Goal: Task Accomplishment & Management: Manage account settings

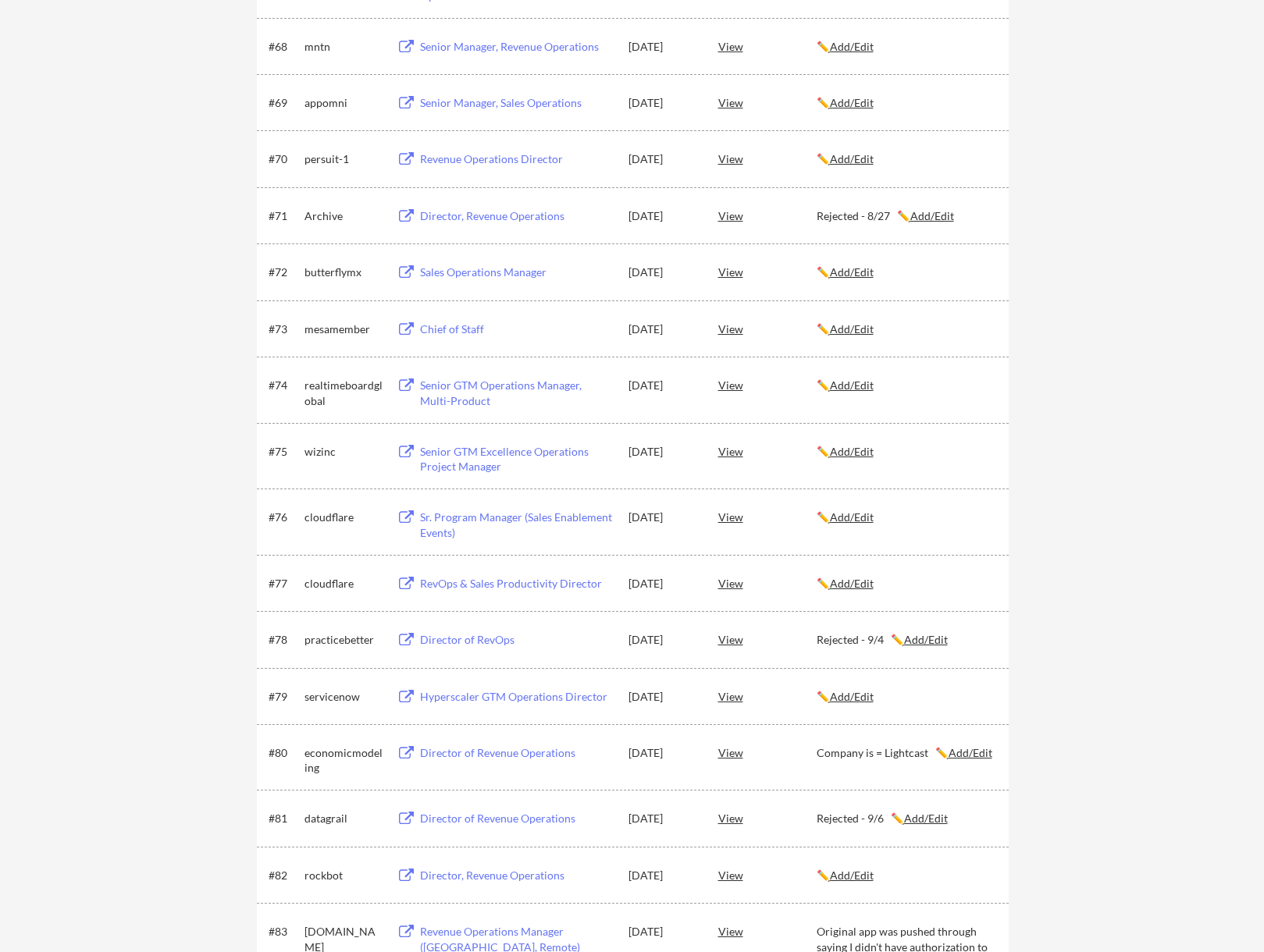
scroll to position [4551, 0]
click at [874, 695] on u "Add/Edit" at bounding box center [852, 696] width 43 height 13
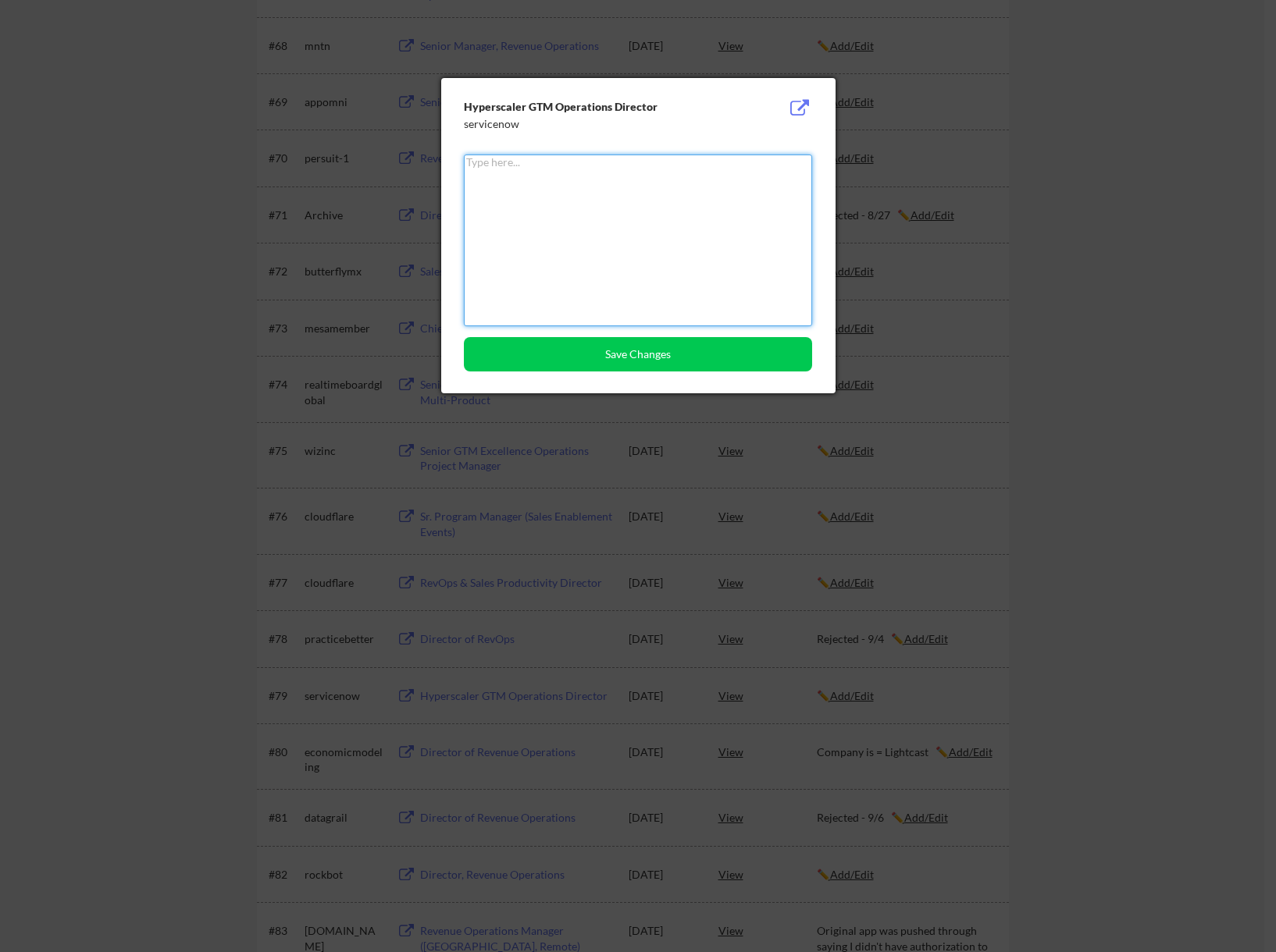
click at [613, 242] on textarea at bounding box center [638, 240] width 348 height 171
type textarea "Rejected - 9/9"
click at [629, 341] on button "Save Changes" at bounding box center [638, 354] width 348 height 34
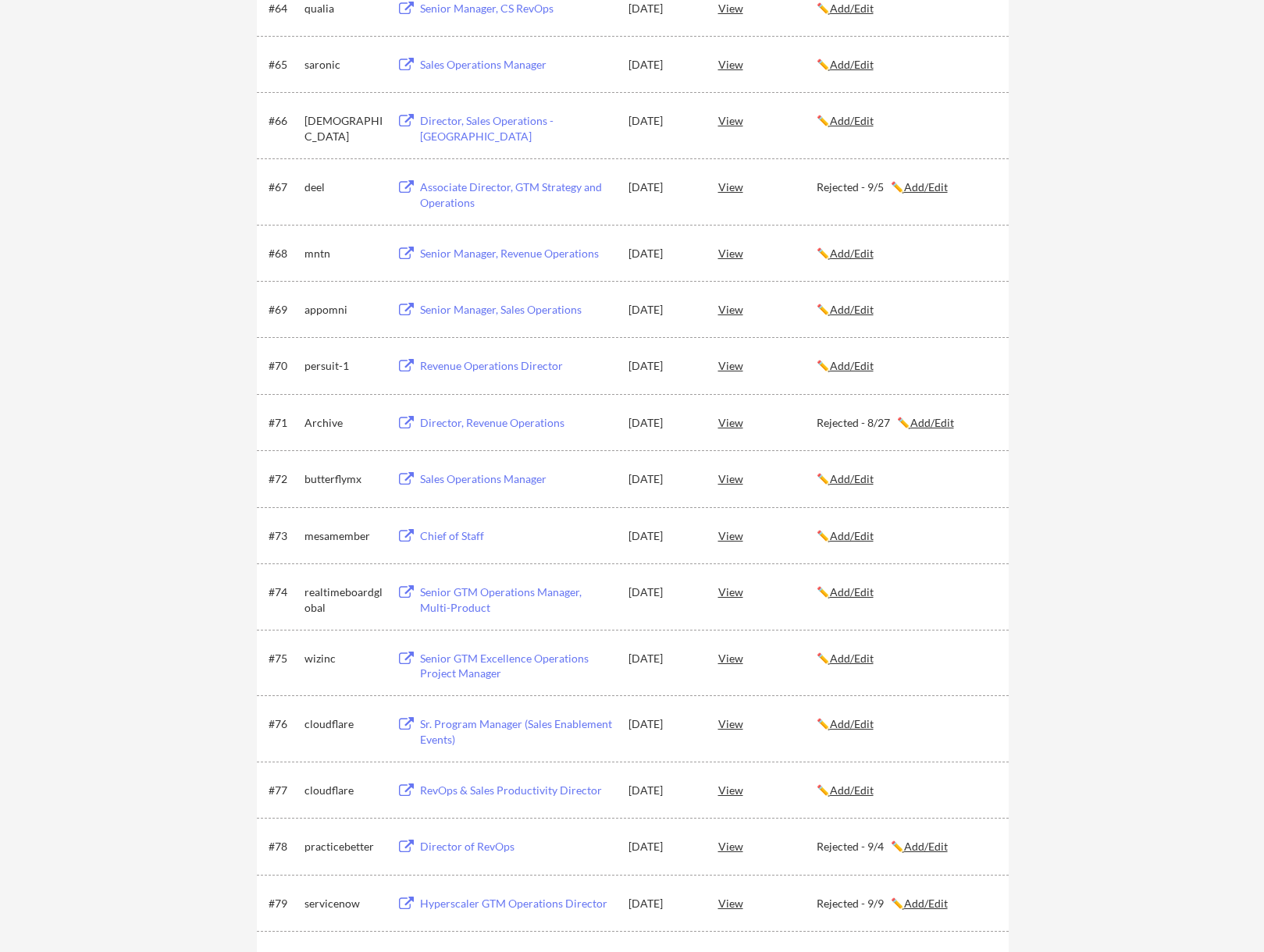
scroll to position [4395, 0]
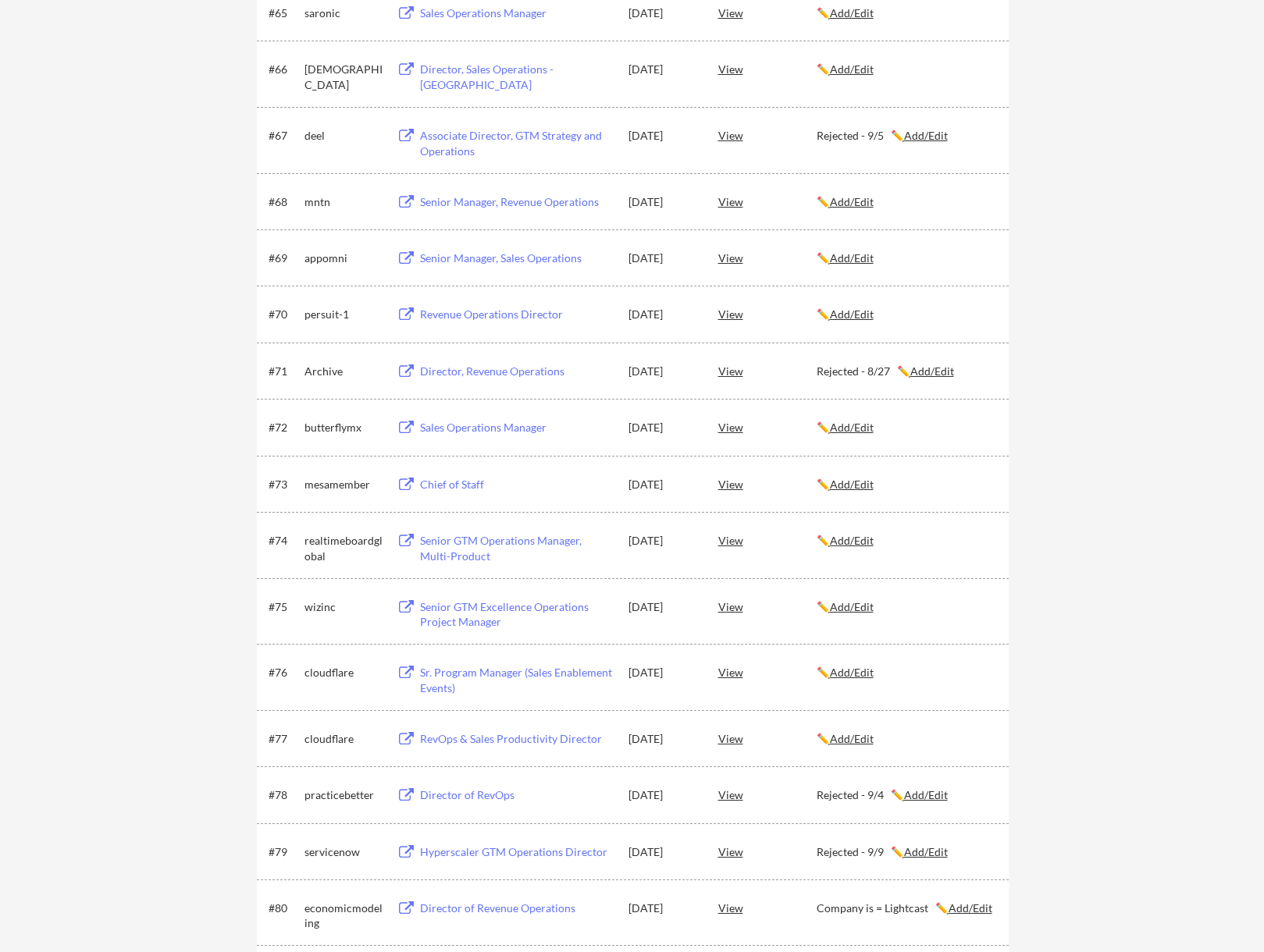
click at [530, 538] on div "Senior GTM Operations Manager, Multi-Product" at bounding box center [517, 548] width 194 height 30
click at [868, 545] on u "Add/Edit" at bounding box center [852, 541] width 43 height 13
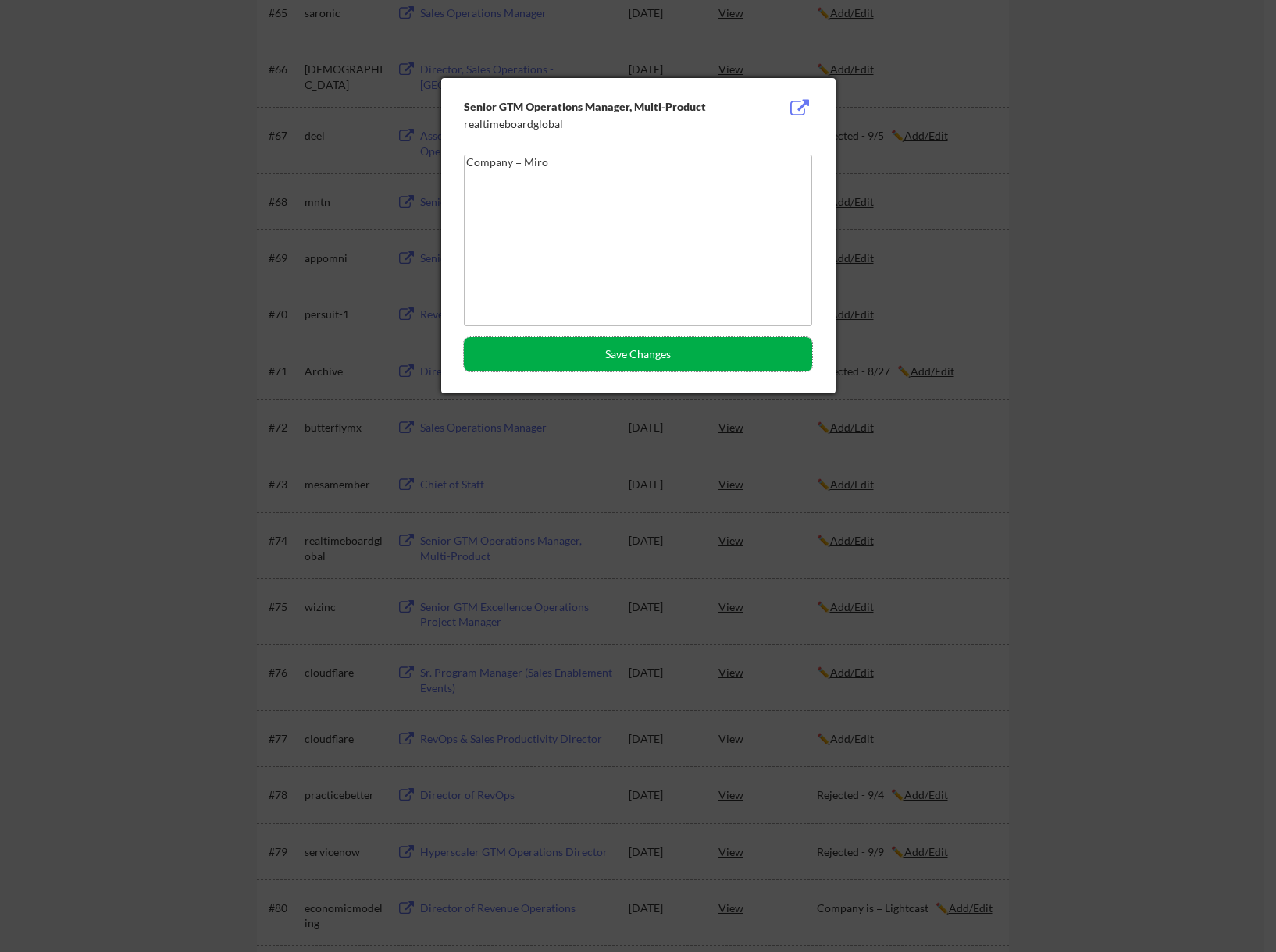
click at [646, 360] on button "Save Changes" at bounding box center [638, 354] width 348 height 34
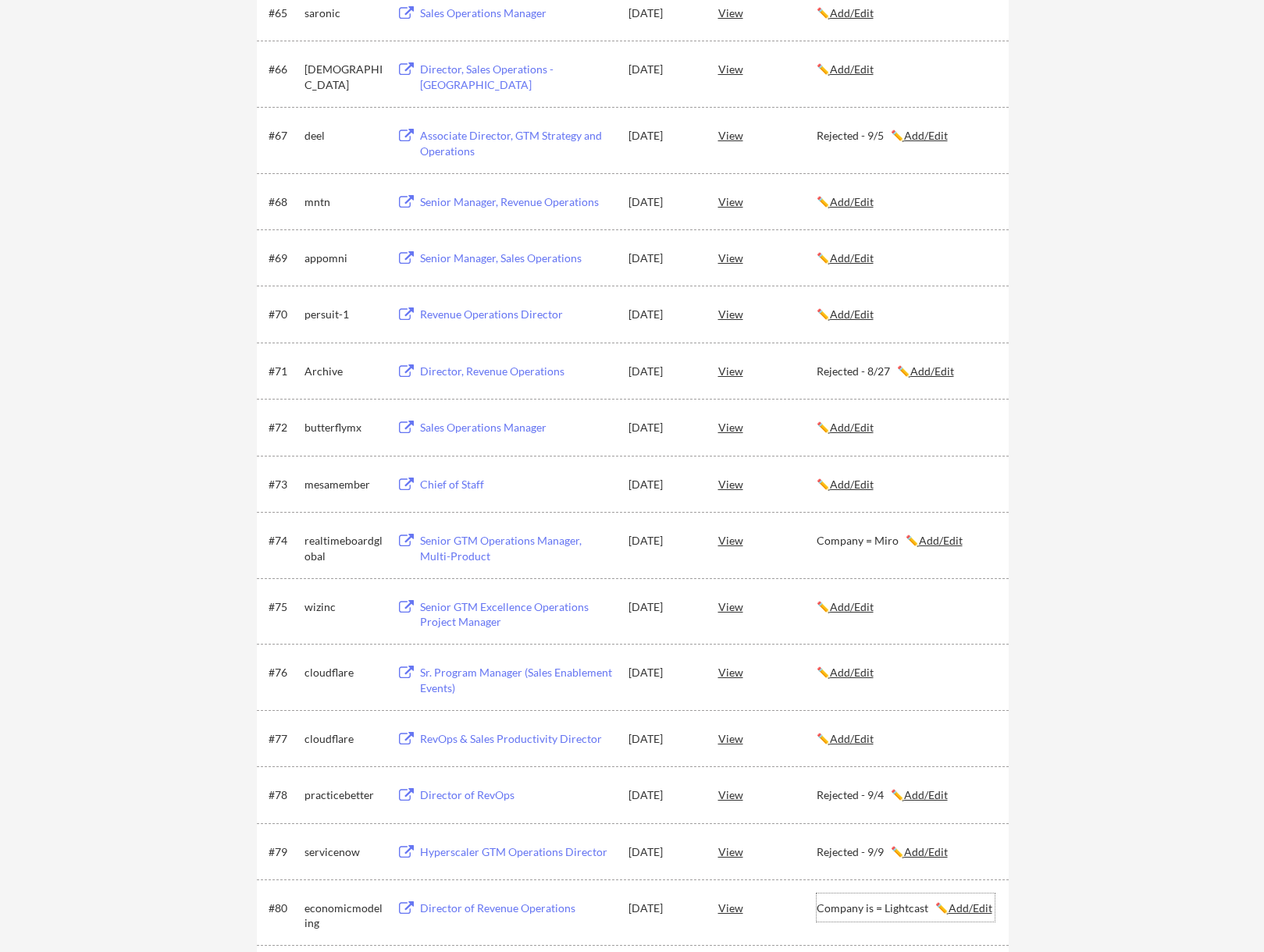
click at [969, 904] on u "Add/Edit" at bounding box center [971, 909] width 43 height 13
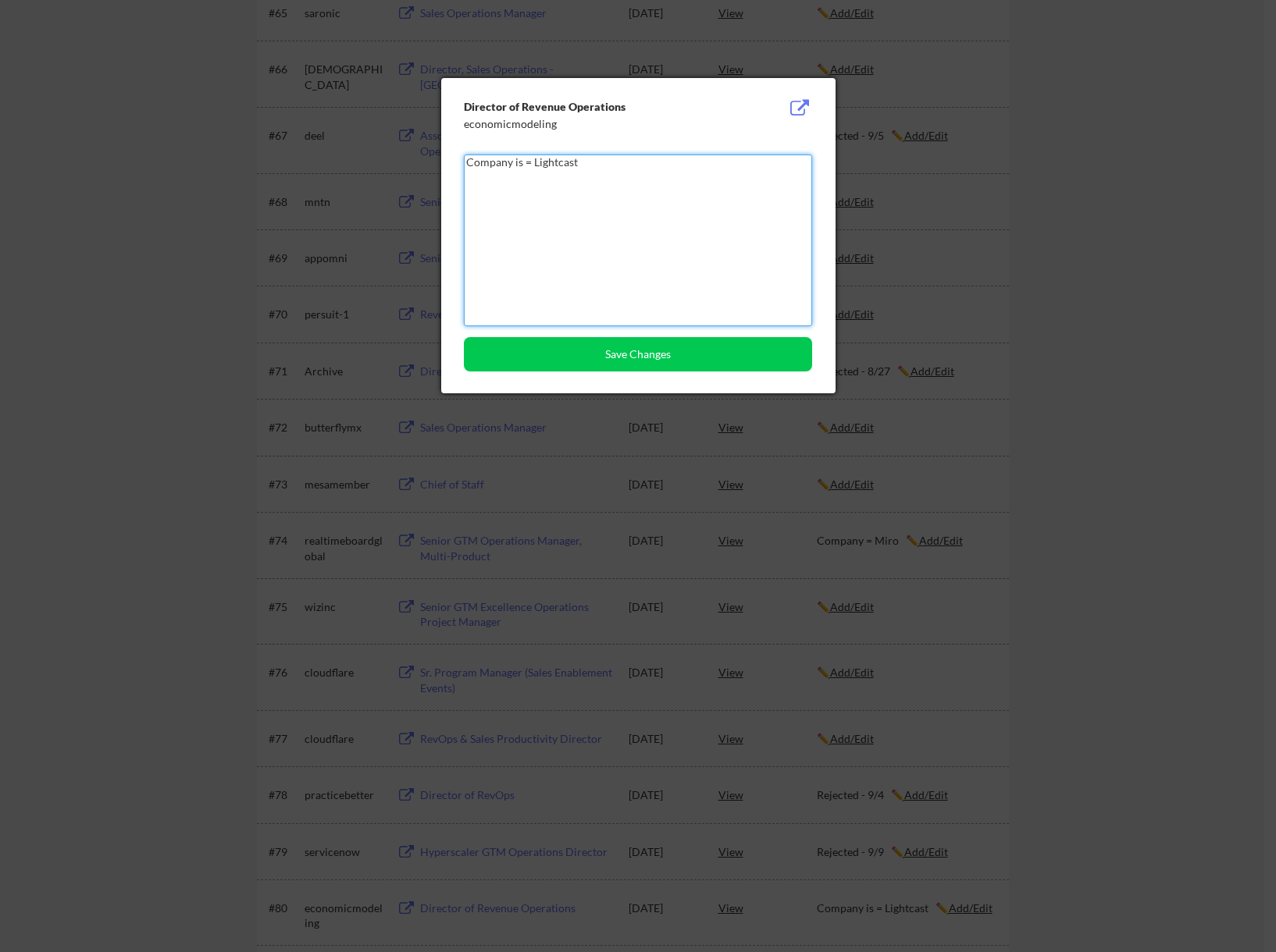
click at [522, 160] on textarea "Company is = Lightcast" at bounding box center [638, 240] width 348 height 171
click at [648, 356] on button "Save Changes" at bounding box center [638, 354] width 348 height 34
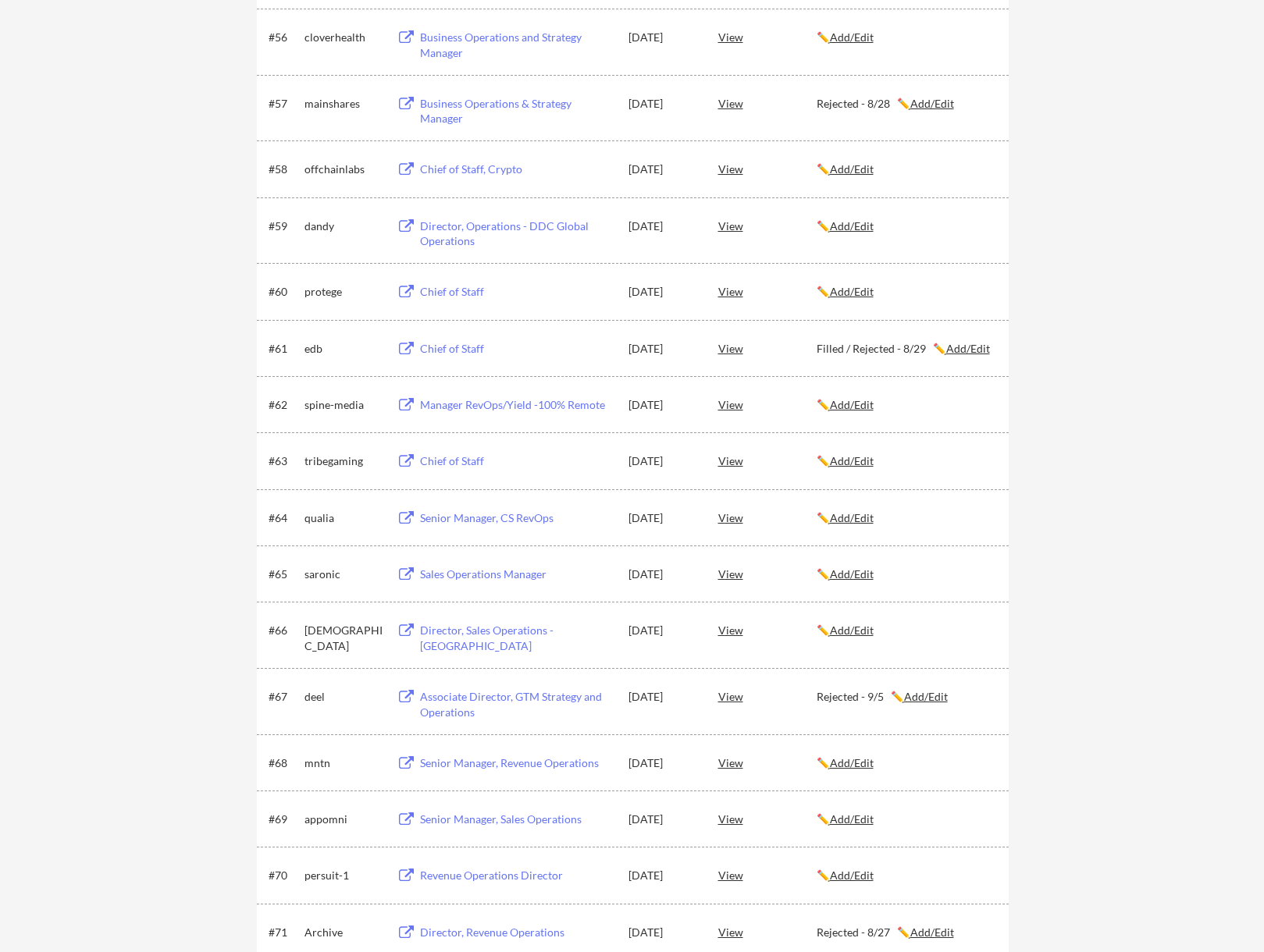
scroll to position [3849, 0]
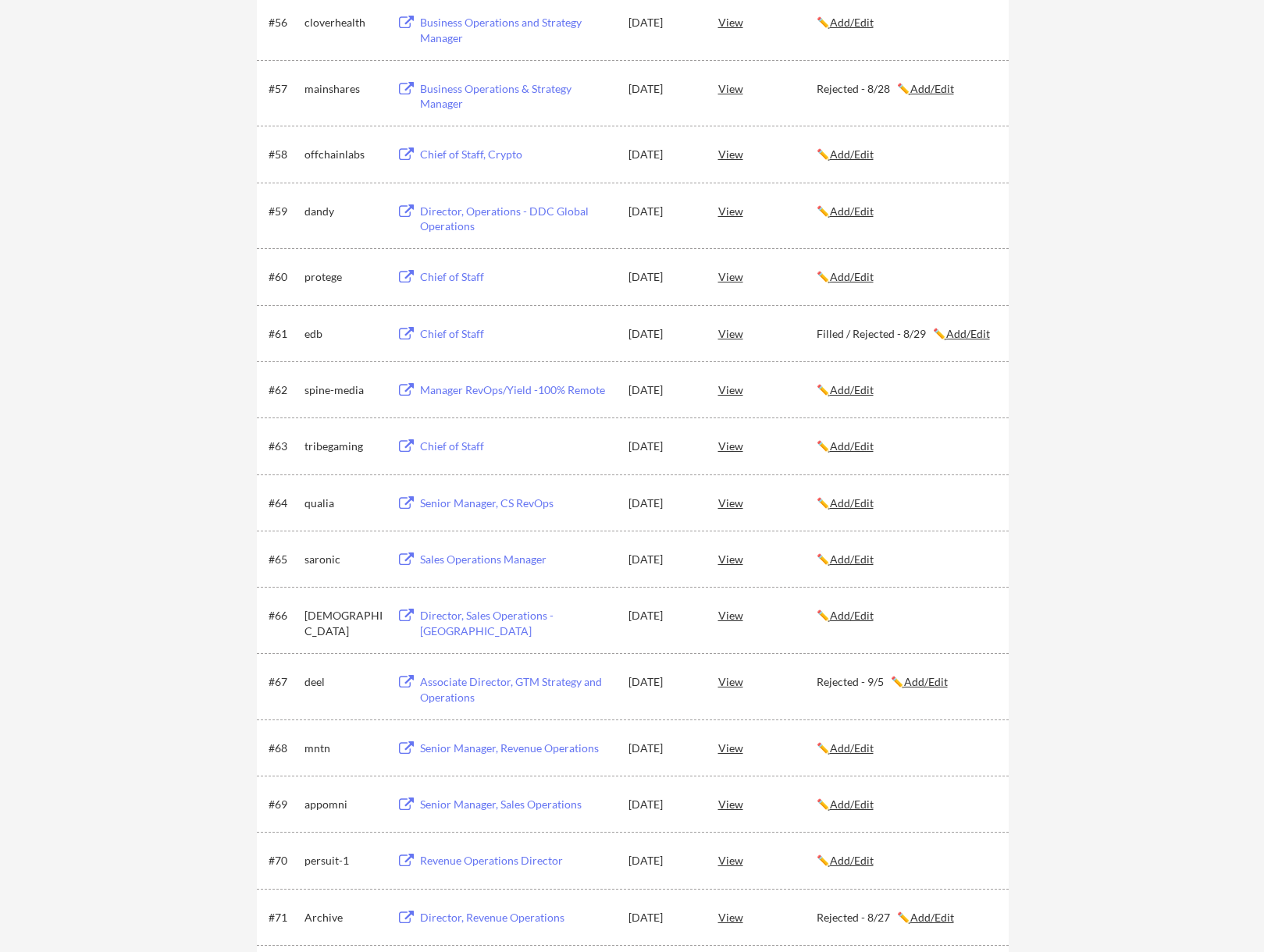
click at [973, 339] on u "Add/Edit" at bounding box center [968, 333] width 43 height 13
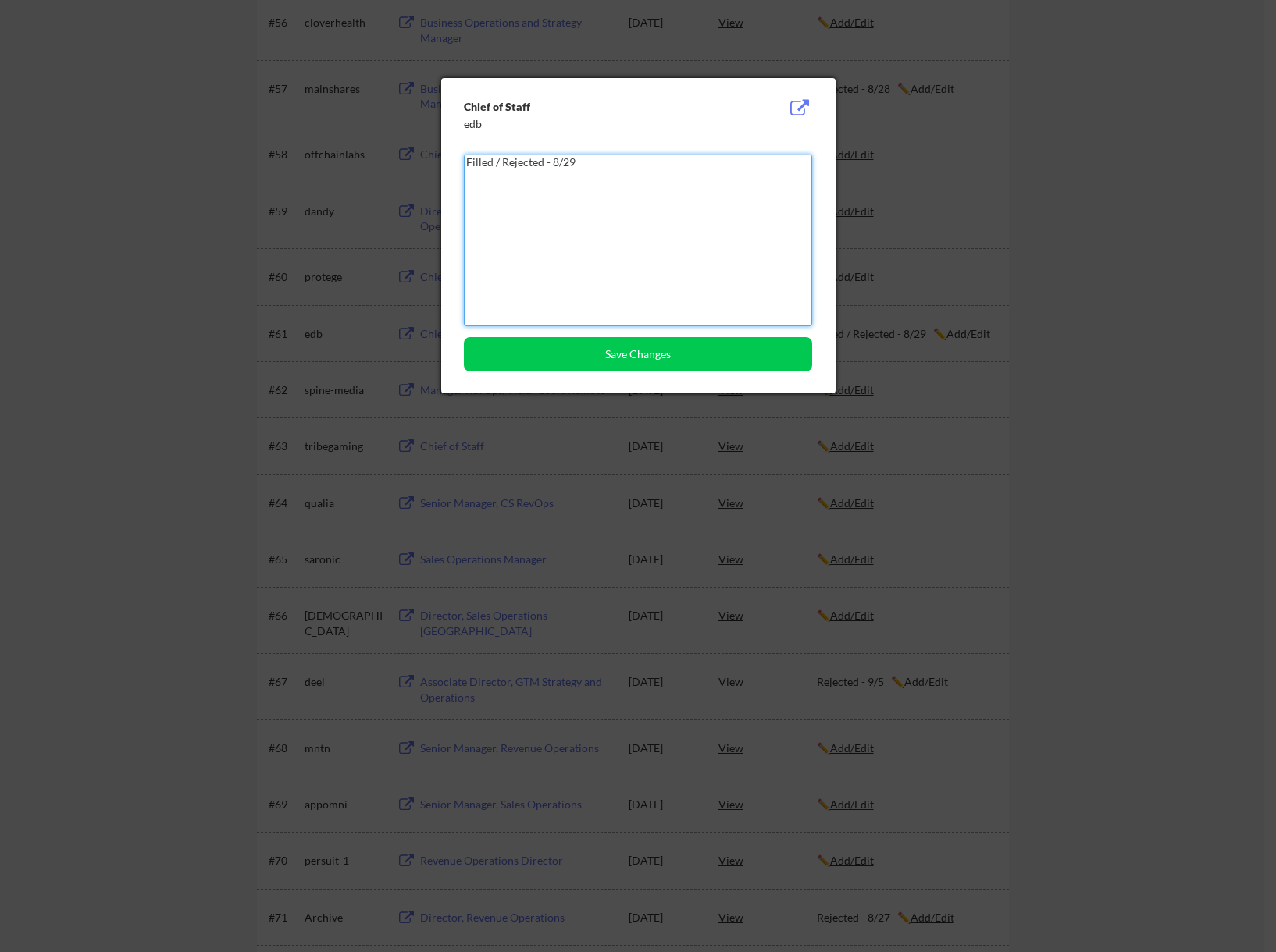
drag, startPoint x: 502, startPoint y: 165, endPoint x: 282, endPoint y: 163, distance: 220.0
type textarea "Rejected - 8/29"
click at [569, 366] on button "Save Changes" at bounding box center [638, 354] width 348 height 34
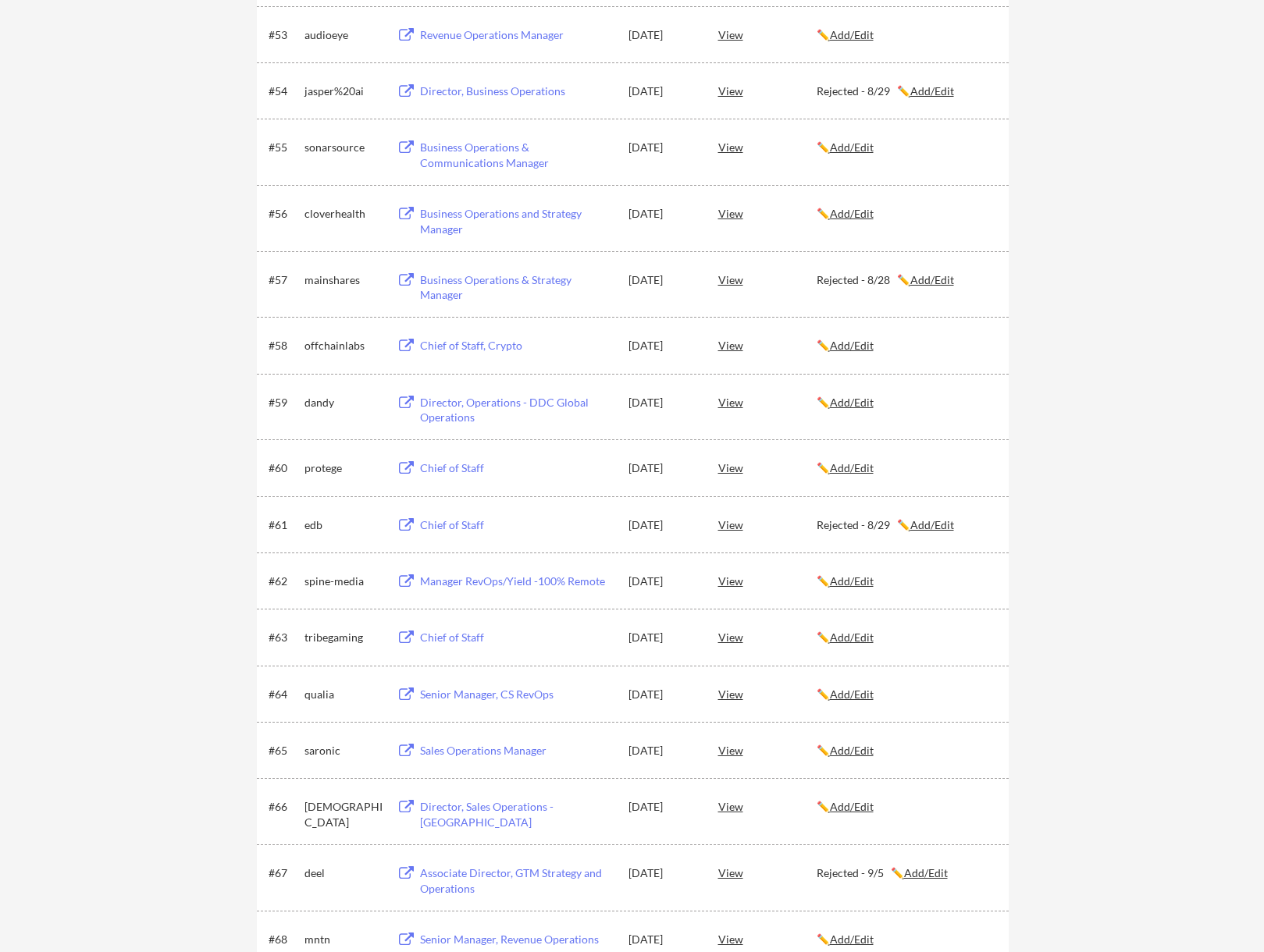
scroll to position [3615, 0]
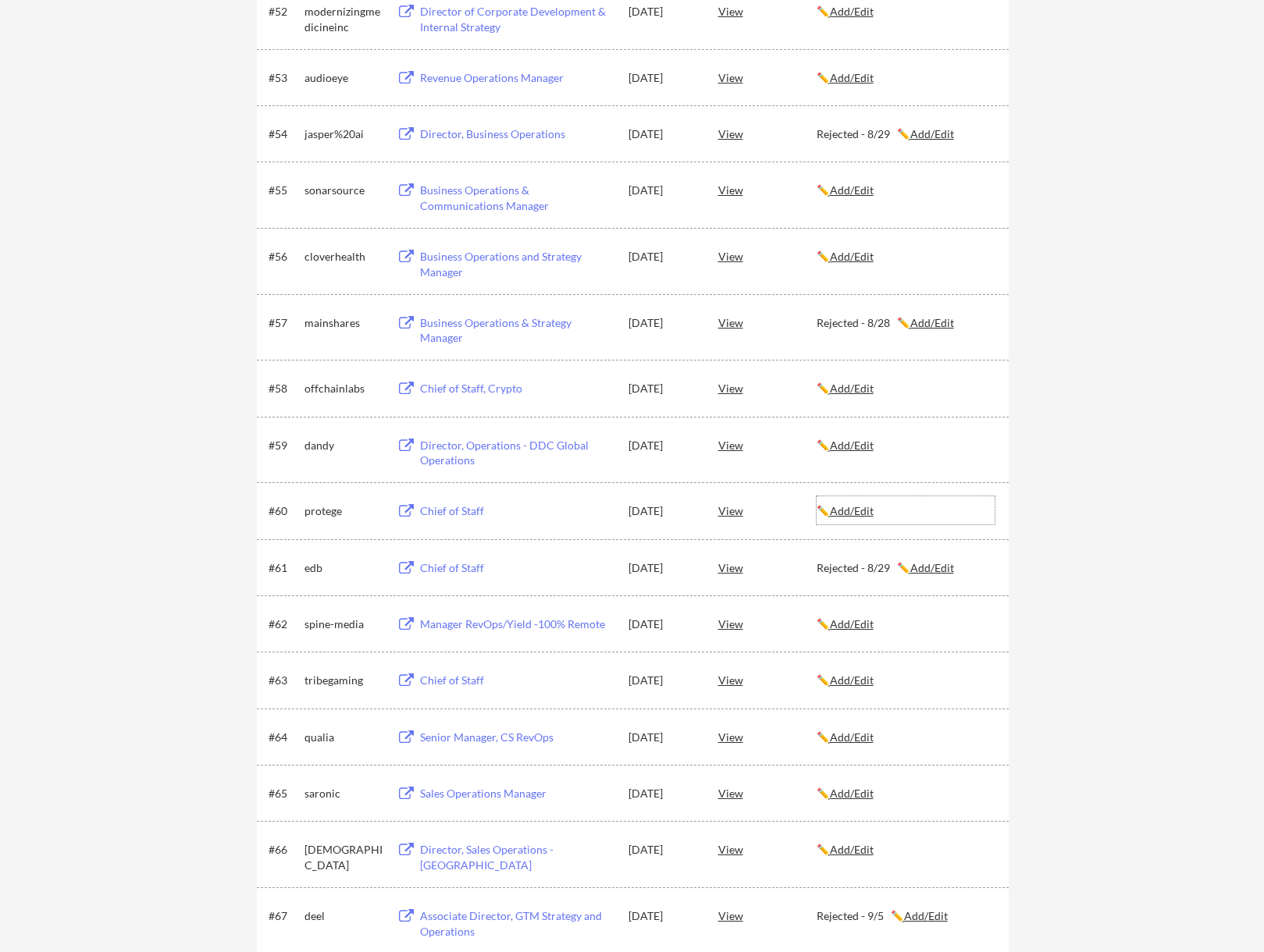
click at [874, 512] on u "Add/Edit" at bounding box center [852, 511] width 43 height 13
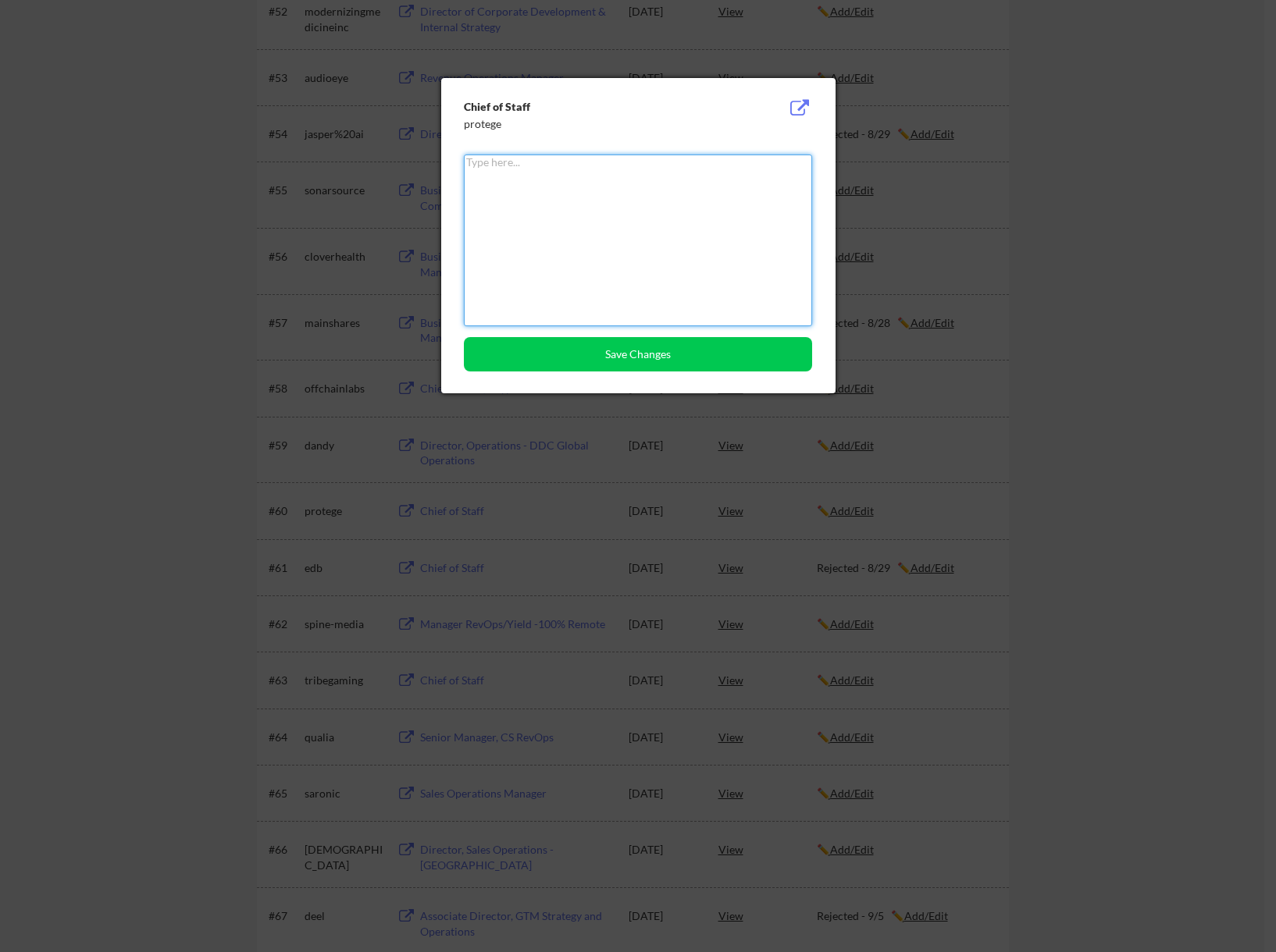
click at [537, 157] on textarea at bounding box center [638, 240] width 348 height 171
type textarea "Rejected - 9/7"
click at [769, 347] on button "Save Changes" at bounding box center [638, 354] width 348 height 34
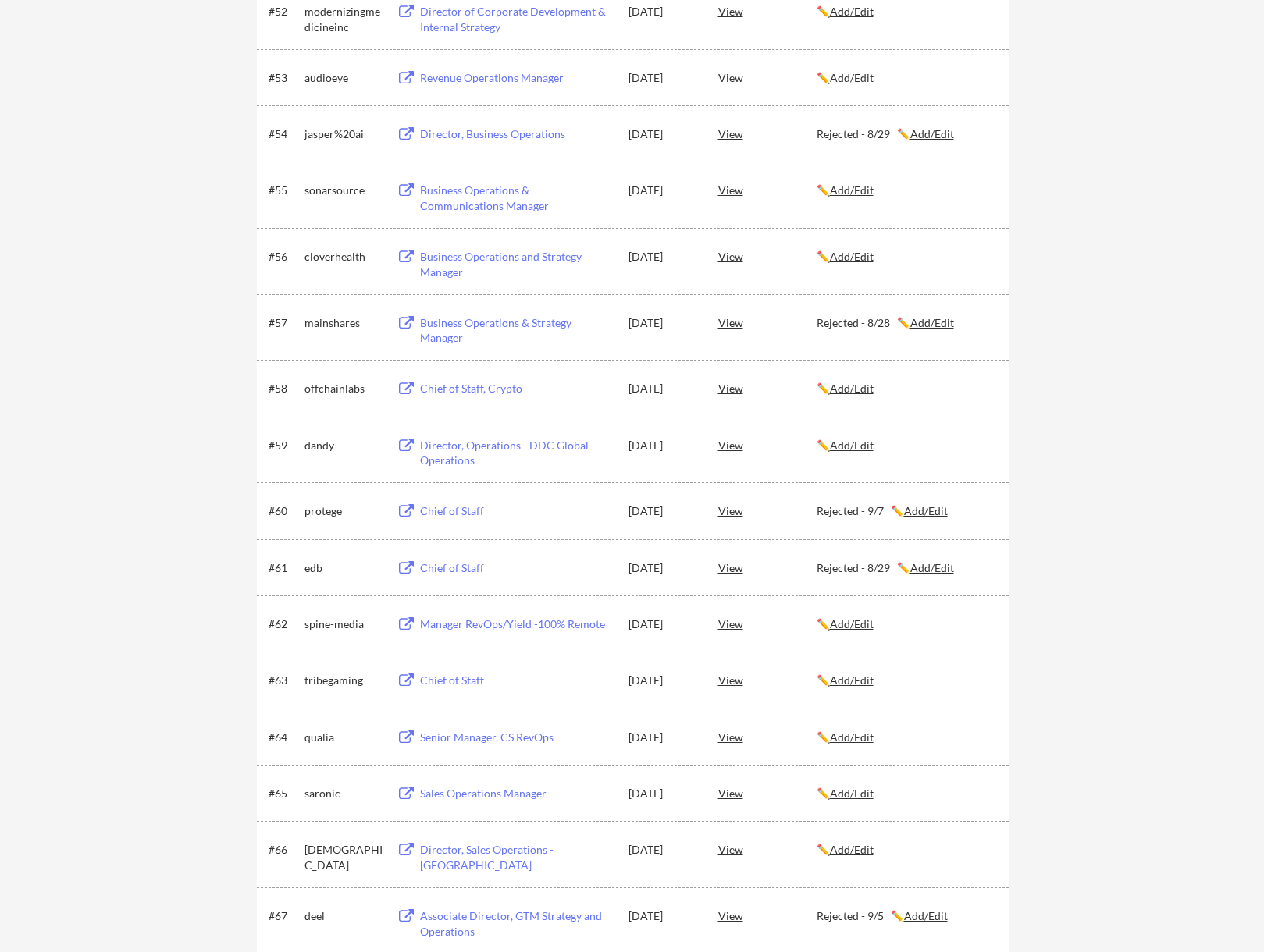
click at [498, 321] on div "Business Operations & Strategy Manager" at bounding box center [517, 330] width 194 height 30
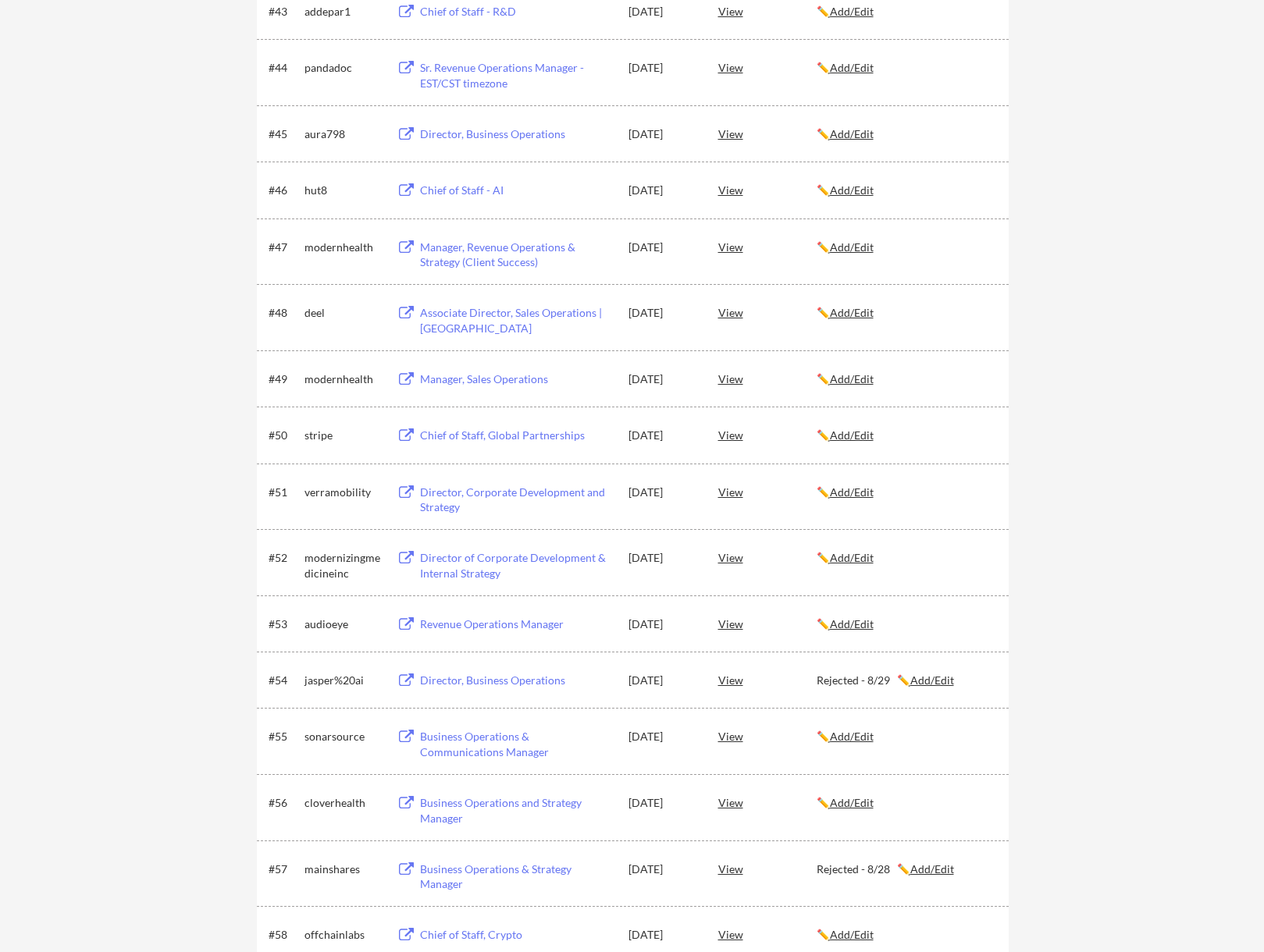
scroll to position [2991, 0]
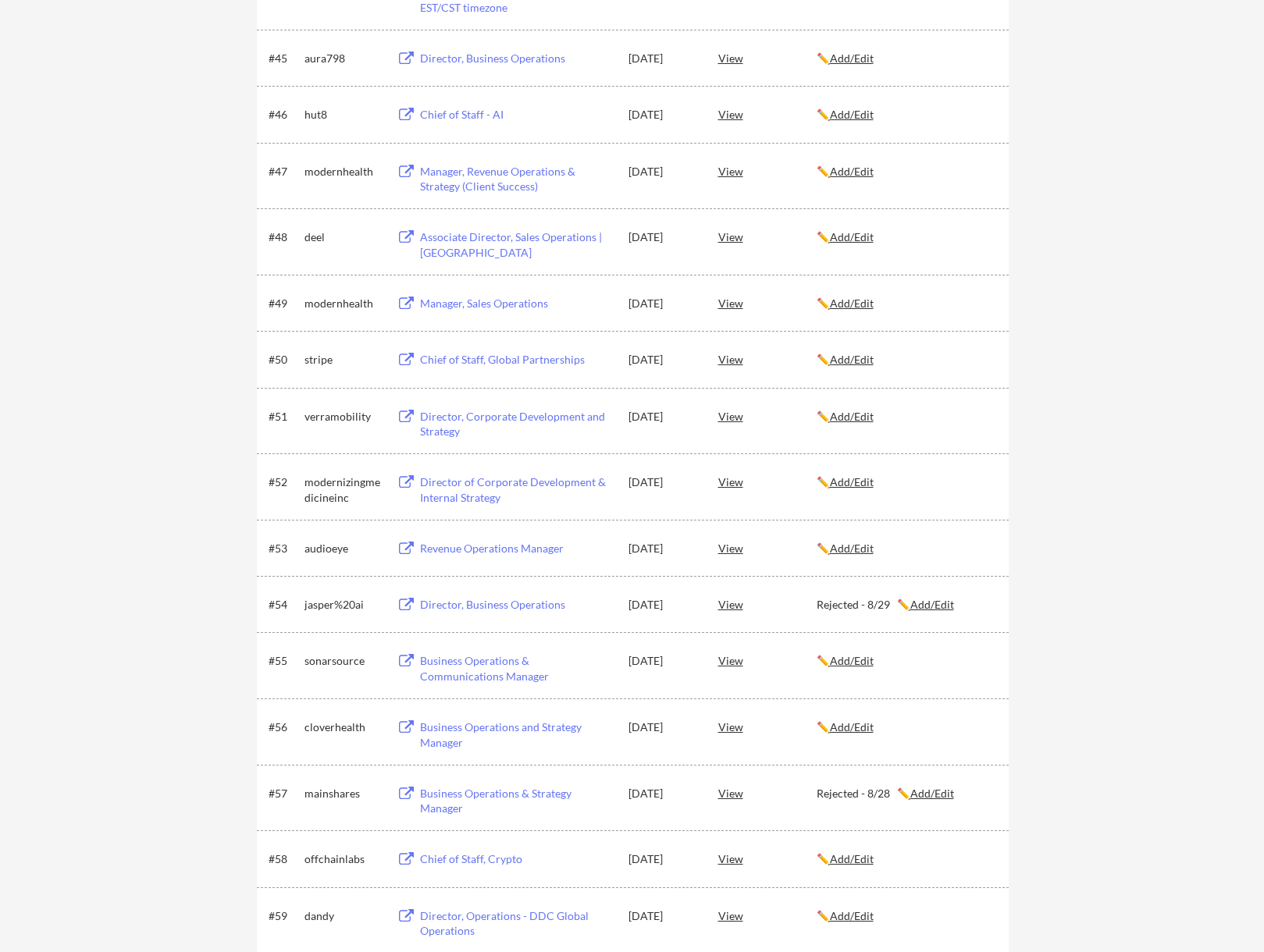
scroll to position [3148, 0]
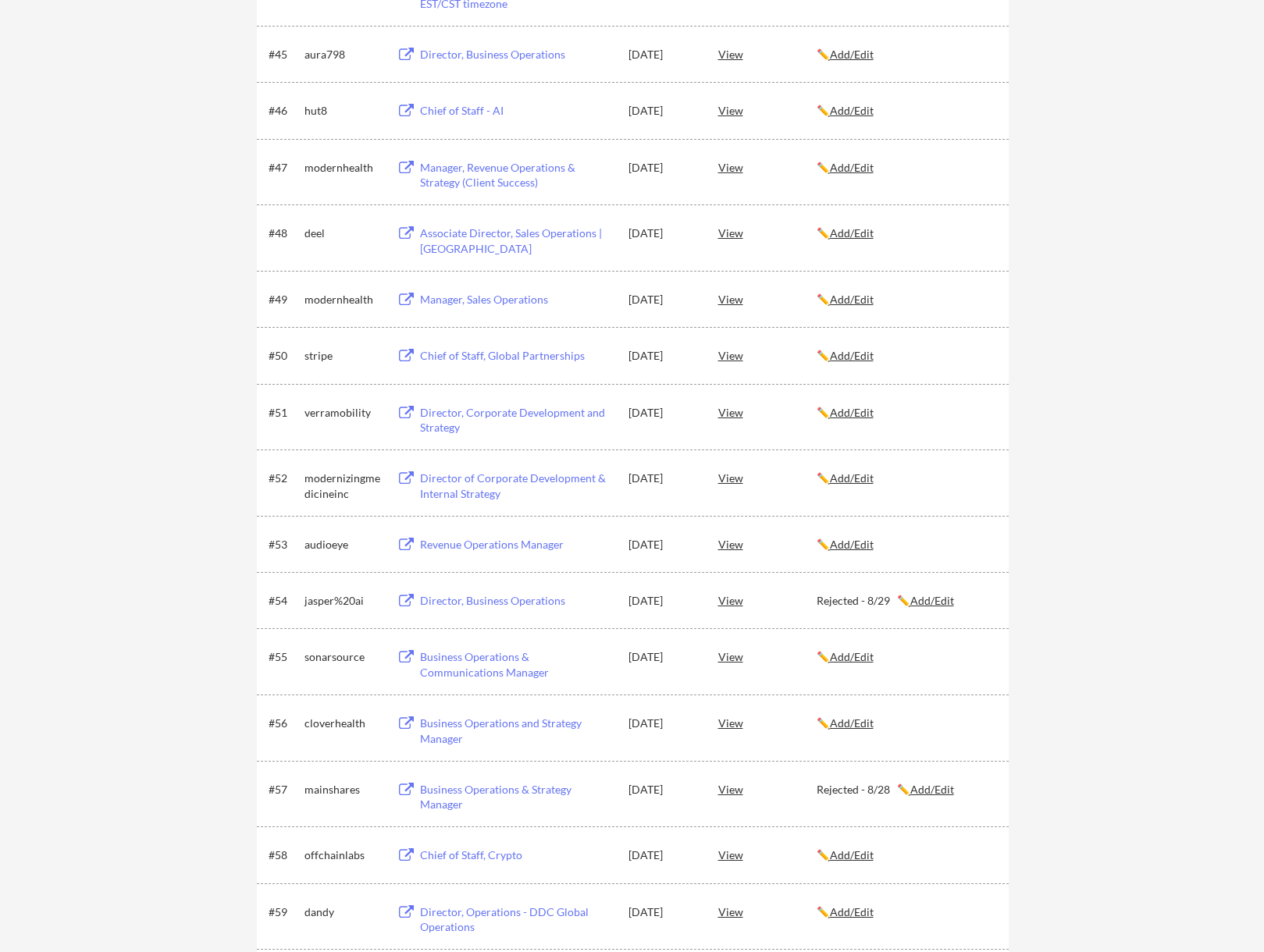
click at [789, 656] on div "View" at bounding box center [767, 657] width 99 height 28
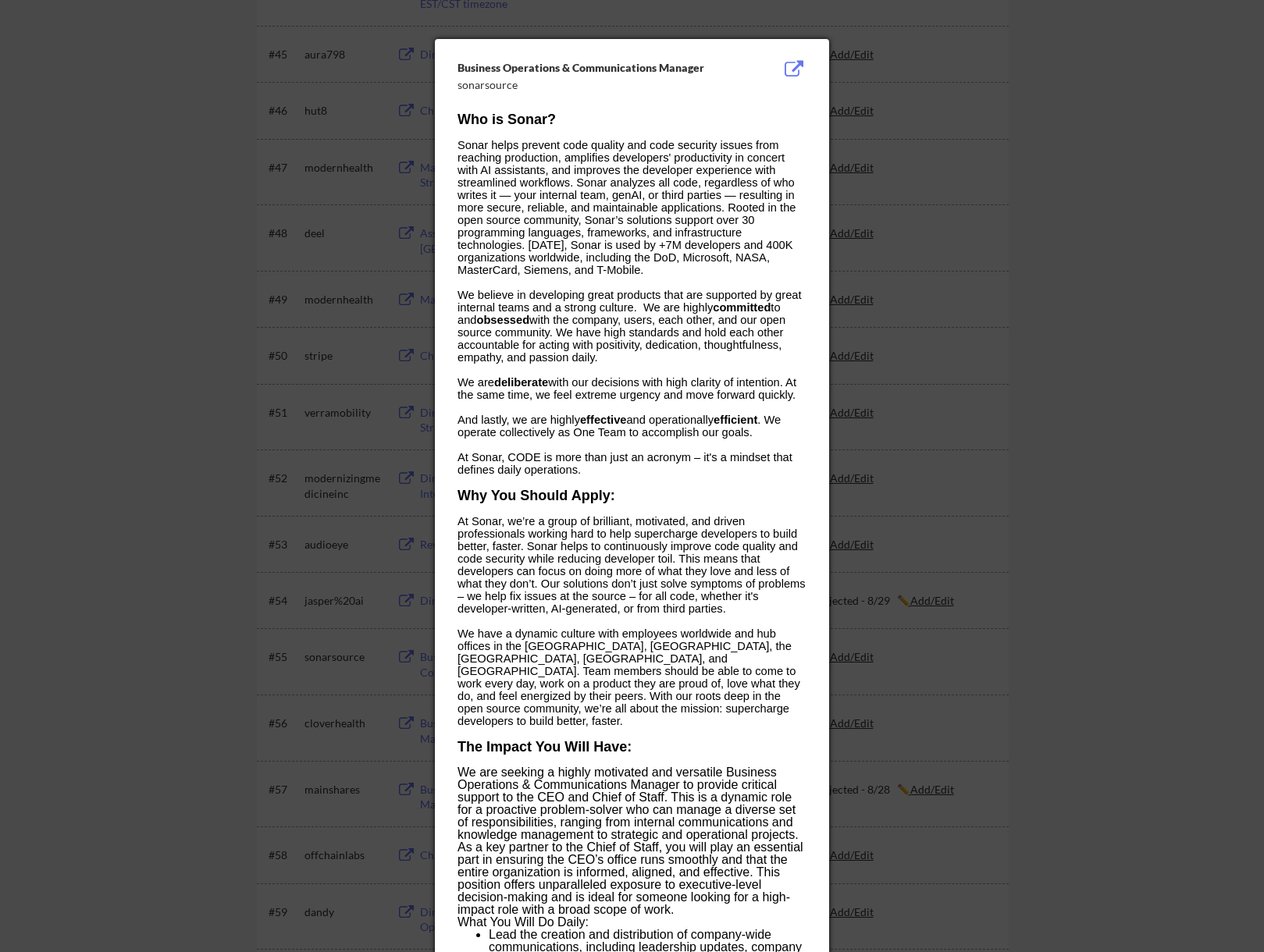
click at [131, 175] on div at bounding box center [632, 476] width 1264 height 952
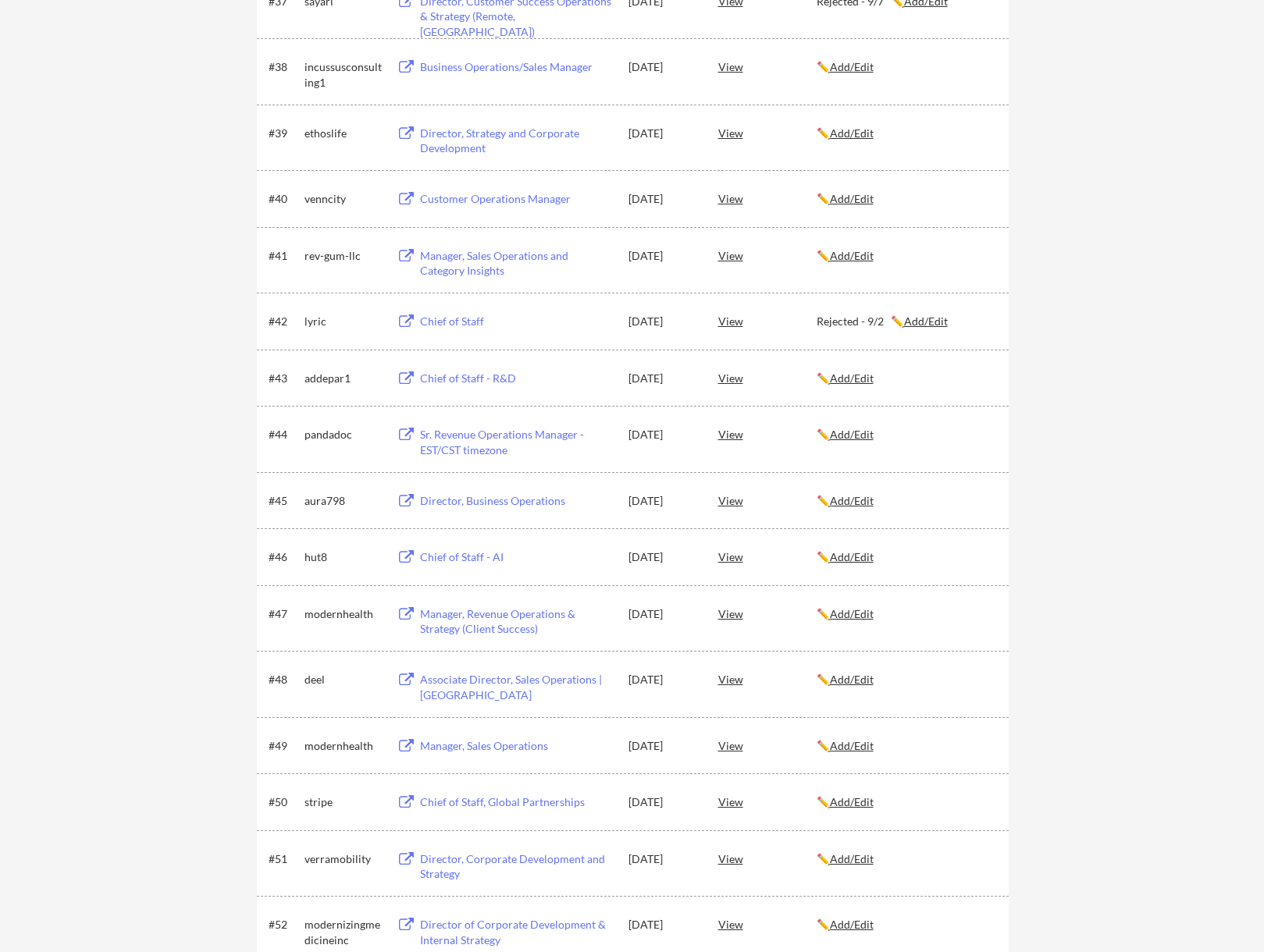
scroll to position [2680, 0]
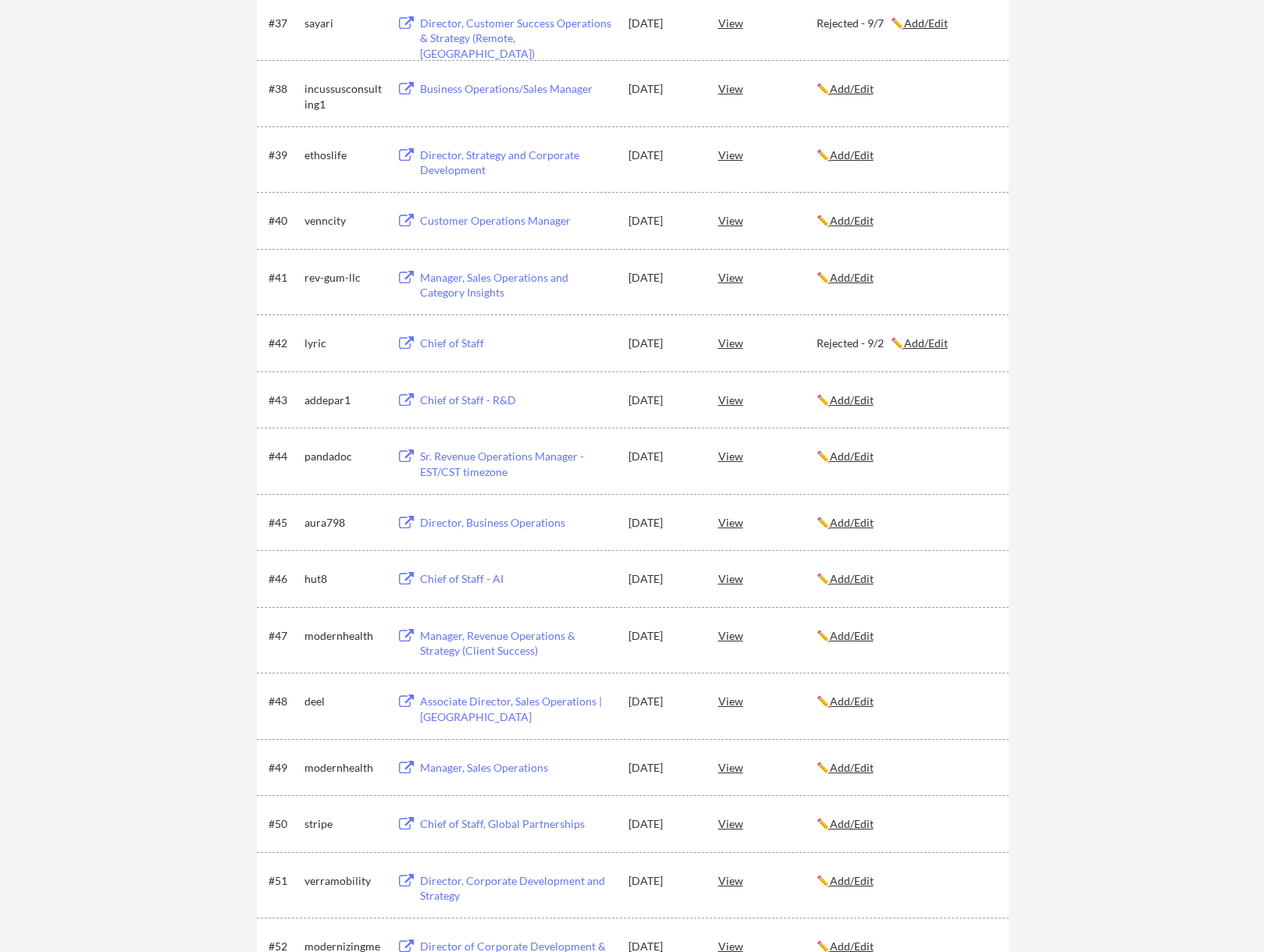
click at [737, 275] on div "View" at bounding box center [767, 277] width 99 height 28
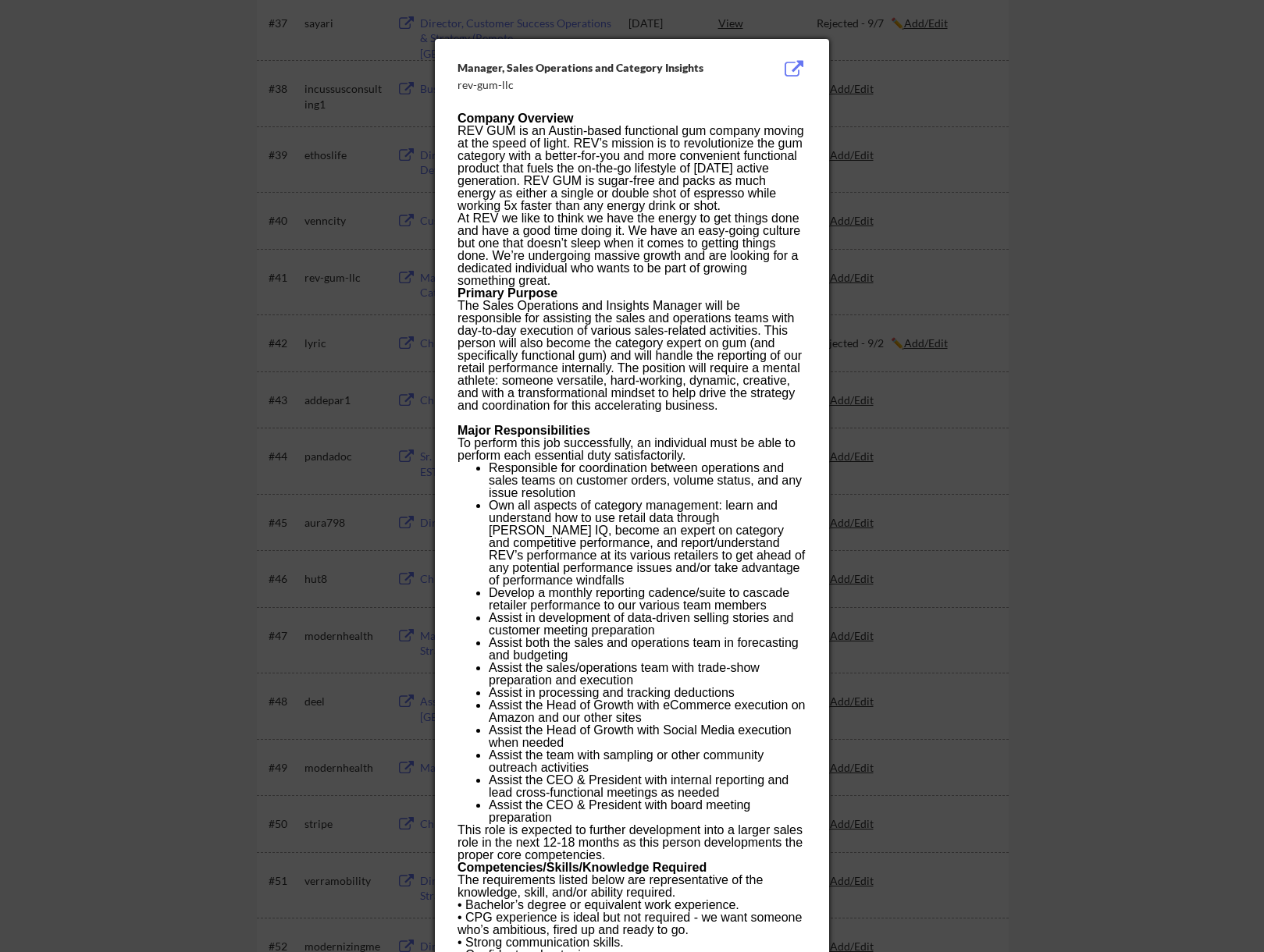
click at [168, 306] on div at bounding box center [632, 476] width 1264 height 952
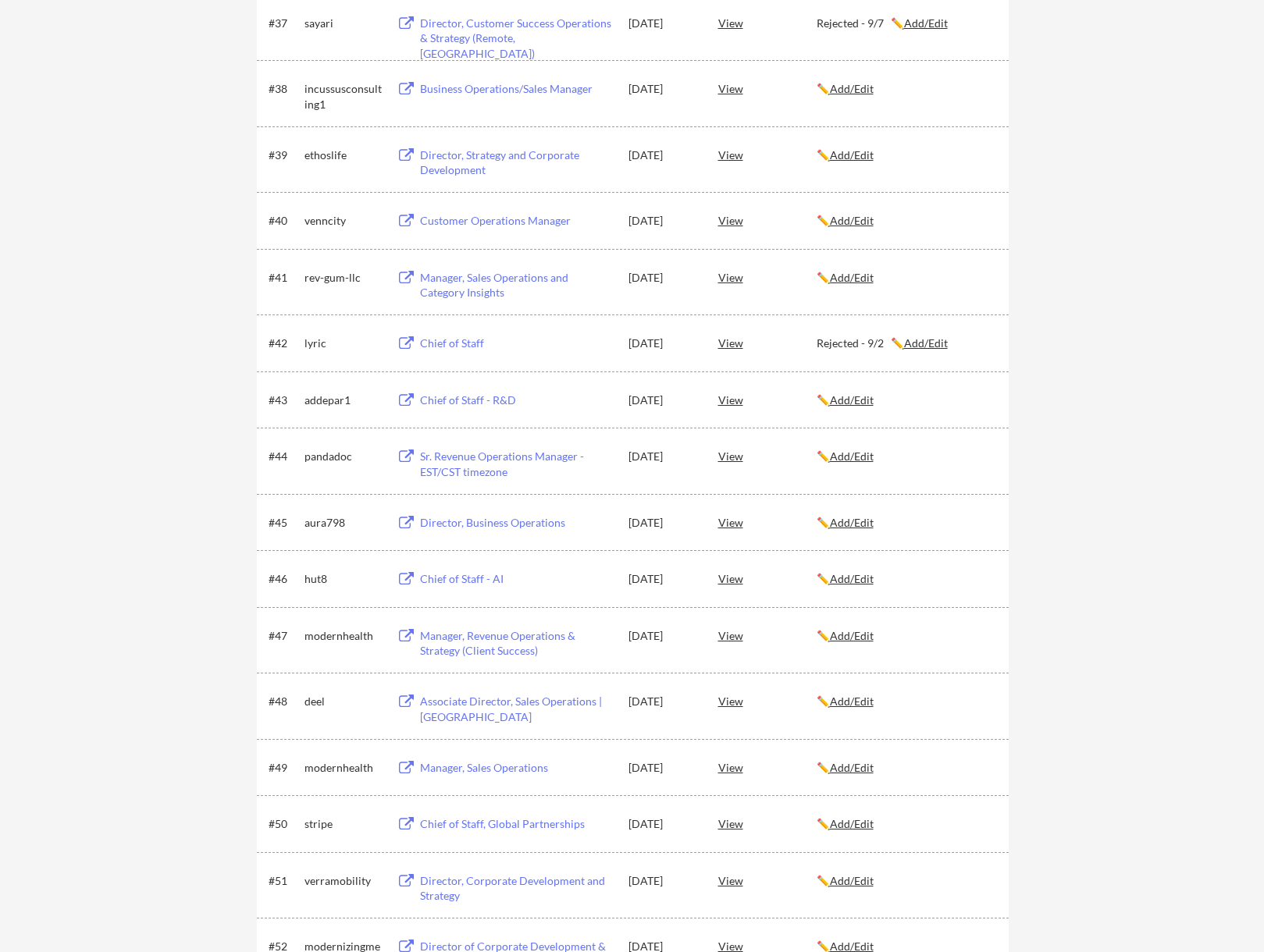
click at [457, 279] on div "Manager, Sales Operations and Category Insights" at bounding box center [517, 285] width 194 height 30
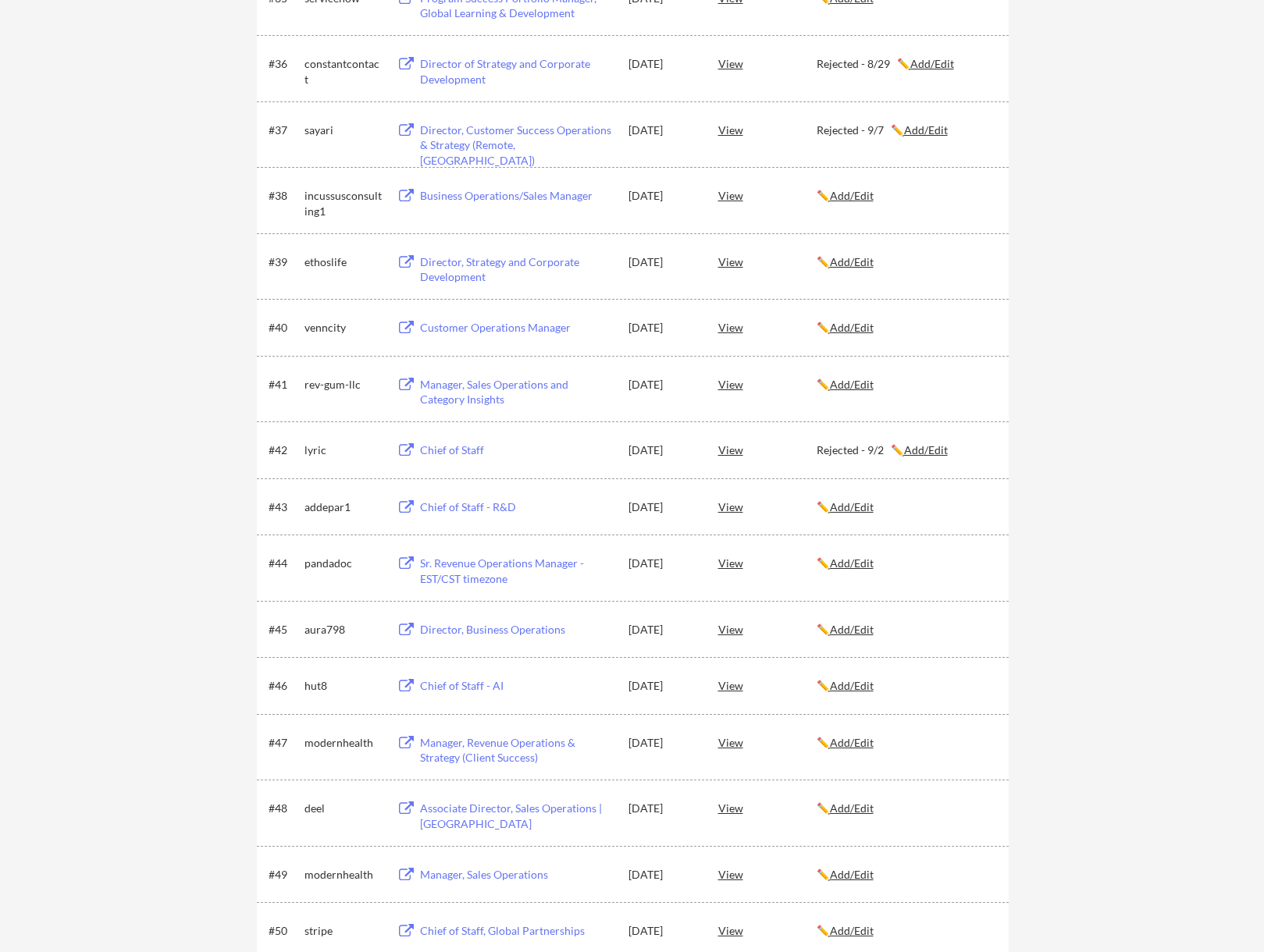
scroll to position [2602, 0]
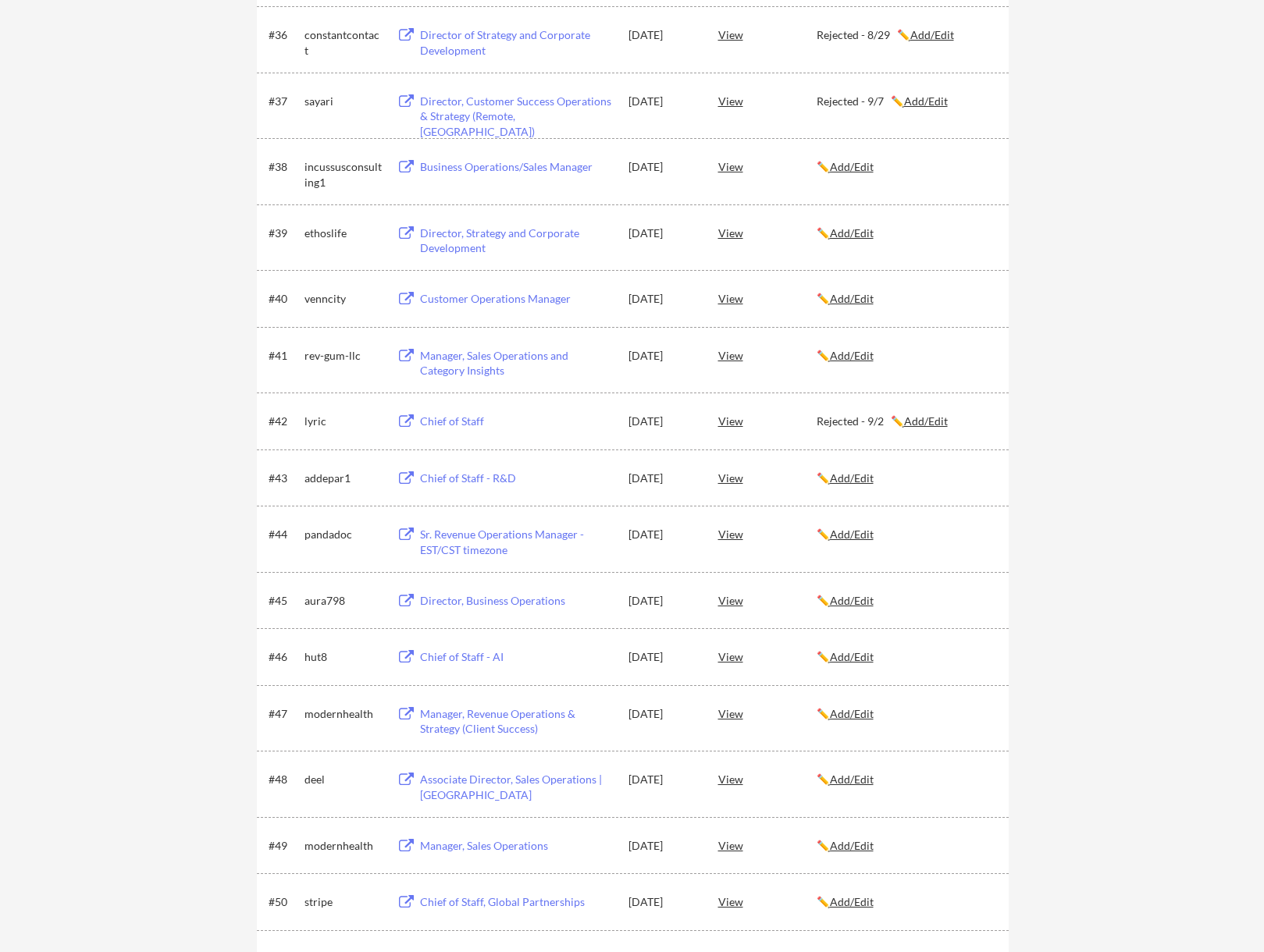
click at [1162, 217] on div "← Back to Dashboard My Applications 84 applications sent Applied (87) More Jobs…" at bounding box center [632, 364] width 1264 height 5806
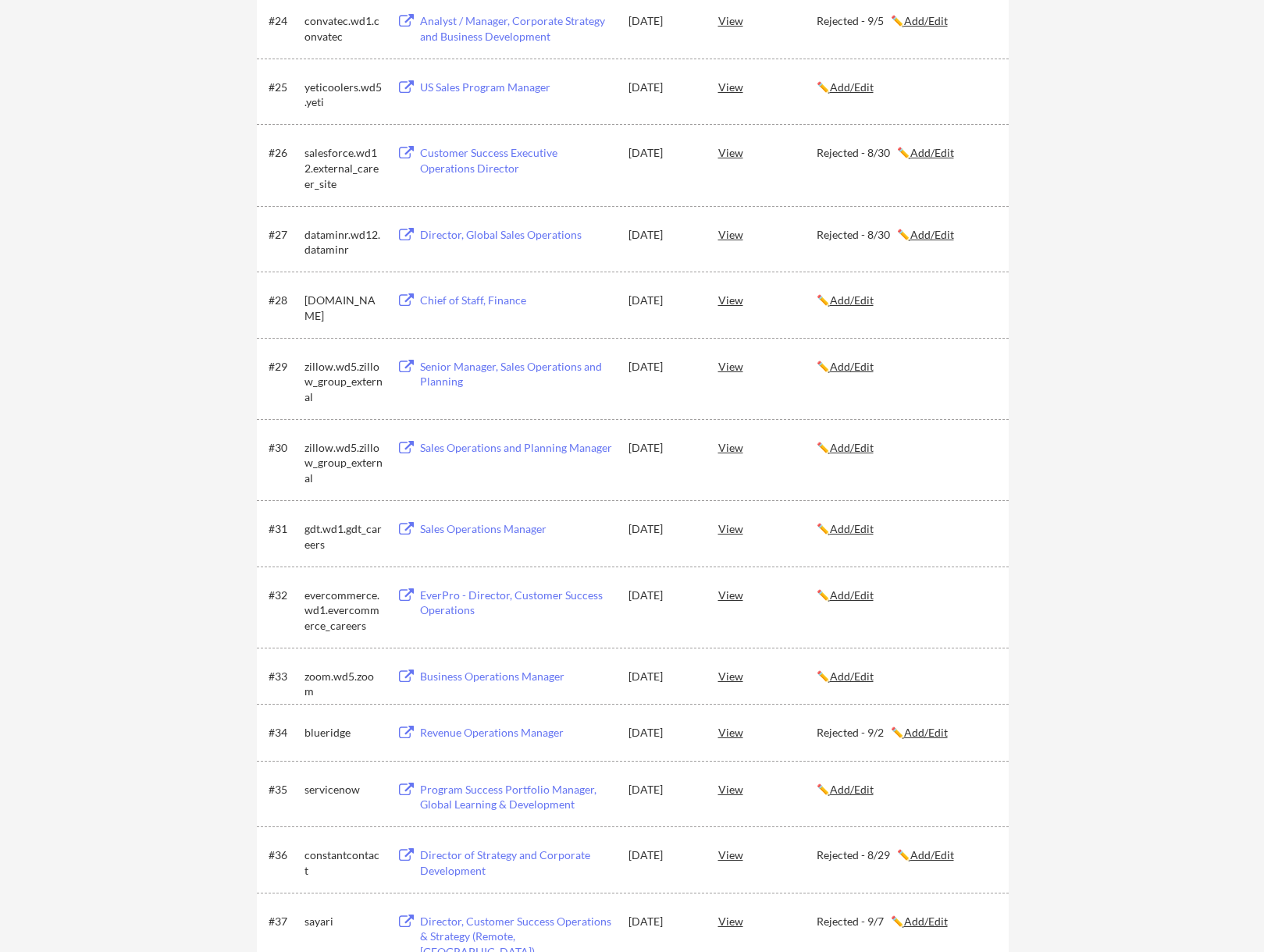
scroll to position [1743, 0]
